Goal: Task Accomplishment & Management: Complete application form

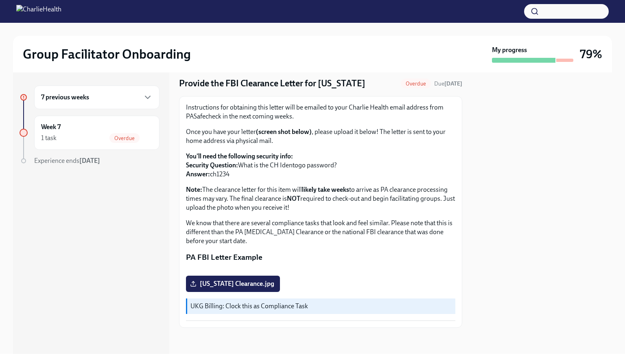
scroll to position [112, 0]
click at [235, 290] on label "[US_STATE] Clearance.jpg" at bounding box center [233, 283] width 94 height 16
click at [0, 0] on input "[US_STATE] Clearance.jpg" at bounding box center [0, 0] width 0 height 0
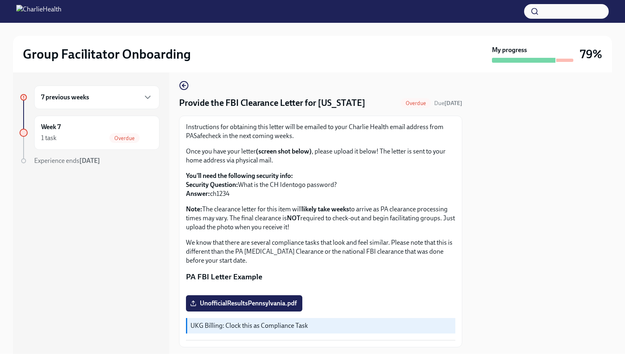
scroll to position [0, 0]
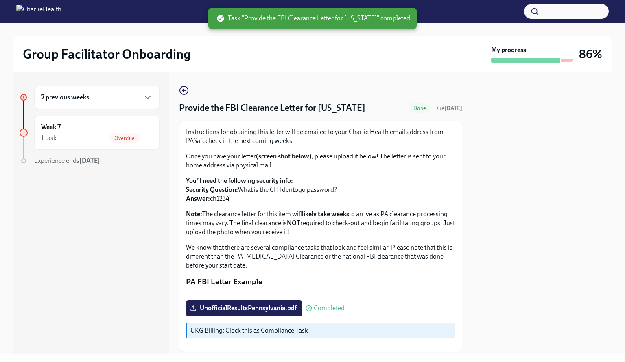
click at [153, 98] on div "7 previous weeks" at bounding box center [96, 97] width 125 height 24
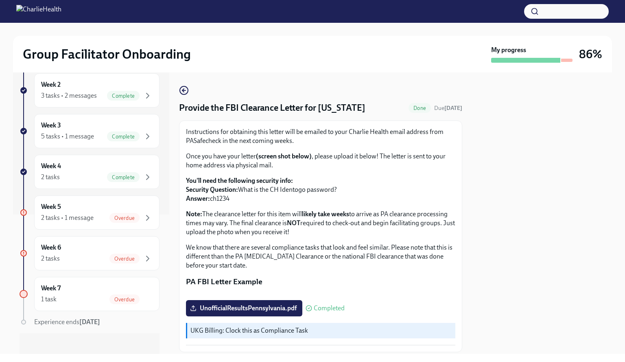
scroll to position [140, 0]
click at [83, 211] on div "2 tasks • 1 message Overdue" at bounding box center [96, 216] width 111 height 10
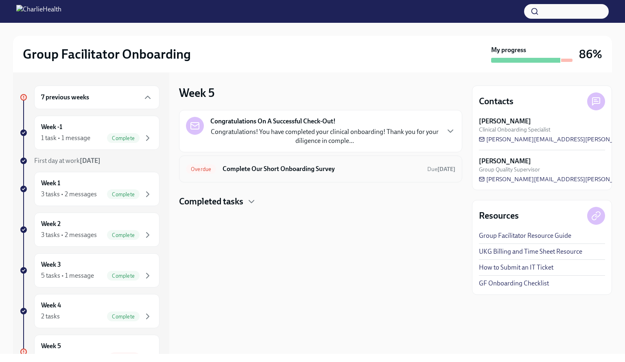
click at [257, 173] on h6 "Complete Our Short Onboarding Survey" at bounding box center [321, 168] width 198 height 9
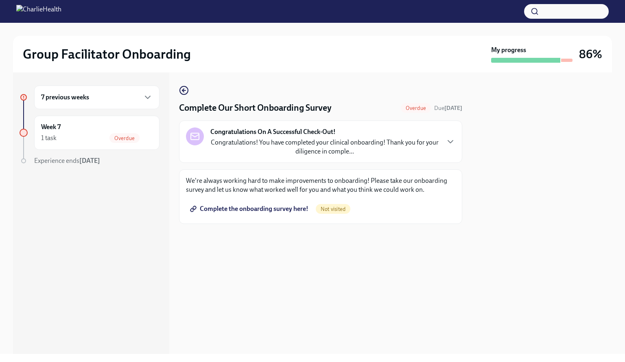
click at [255, 208] on span "Complete the onboarding survey here!" at bounding box center [250, 209] width 117 height 8
click at [142, 99] on div "7 previous weeks" at bounding box center [96, 97] width 111 height 10
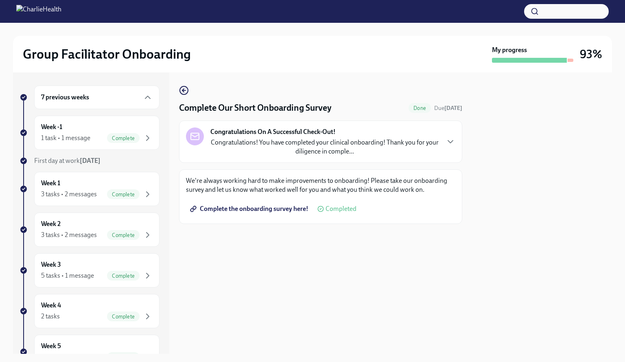
click at [143, 102] on div "7 previous weeks" at bounding box center [96, 97] width 125 height 24
